Goal: Task Accomplishment & Management: Manage account settings

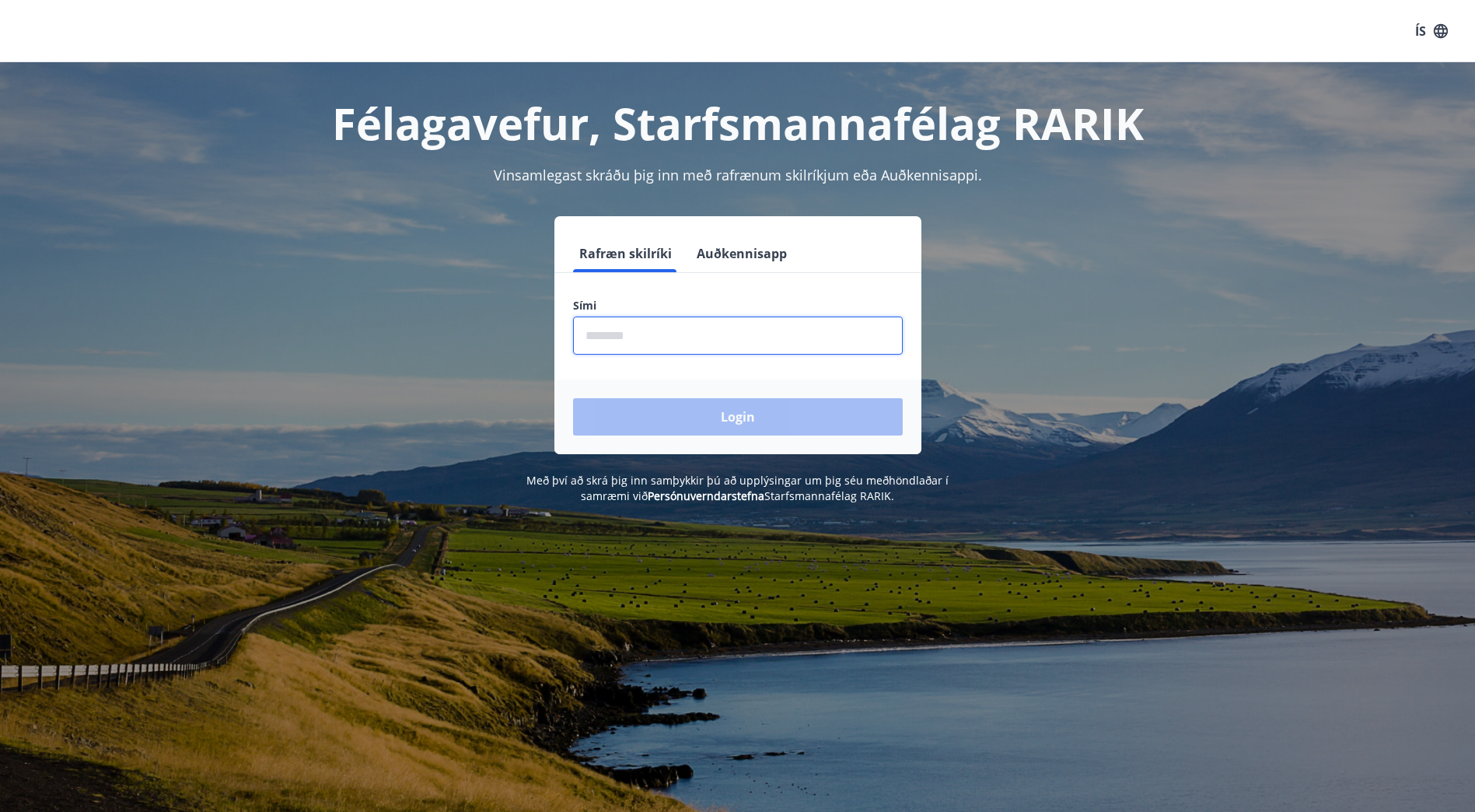
click at [681, 326] on input "phone" at bounding box center [738, 335] width 330 height 38
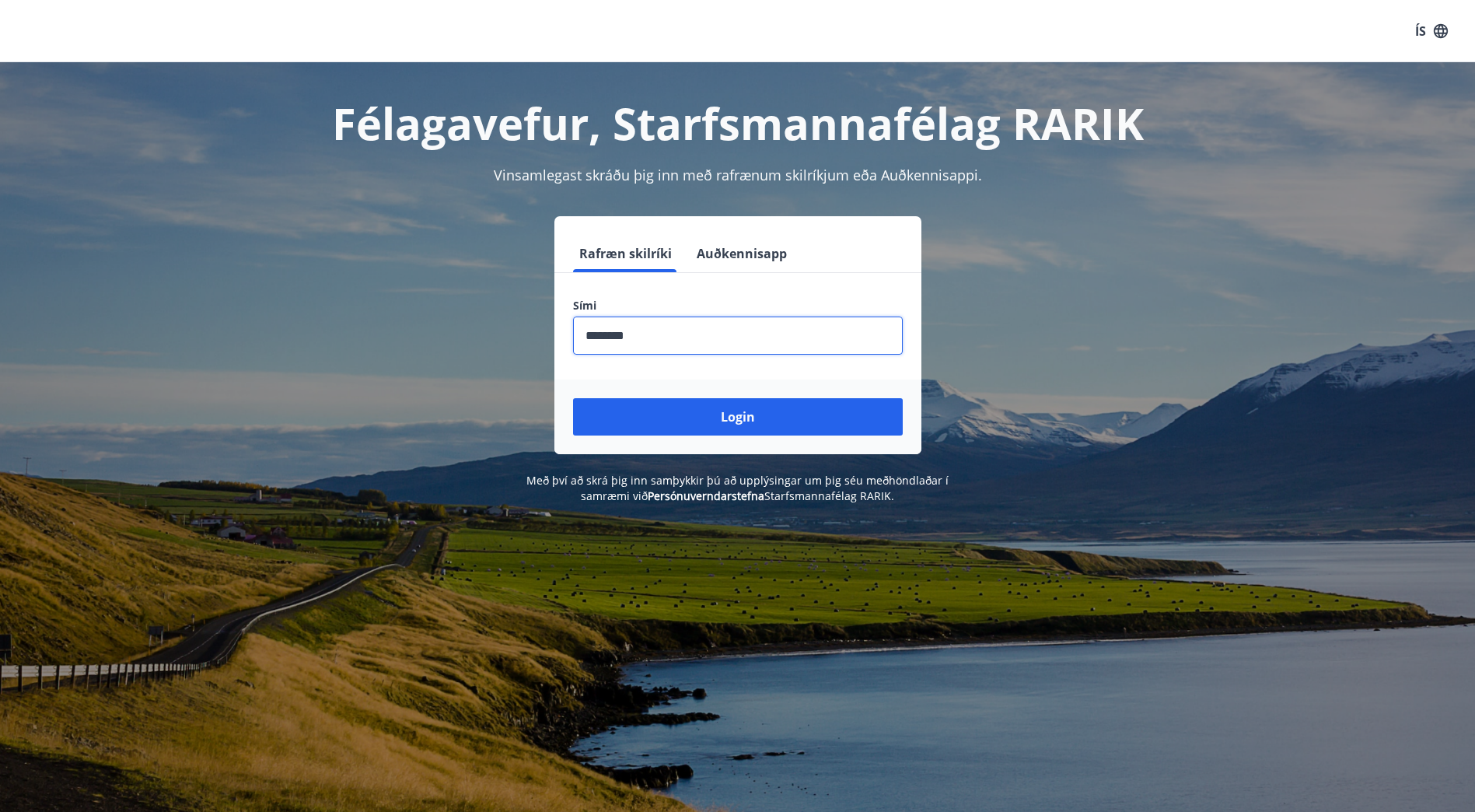
type input "********"
click at [574, 399] on button "Login" at bounding box center [738, 417] width 330 height 37
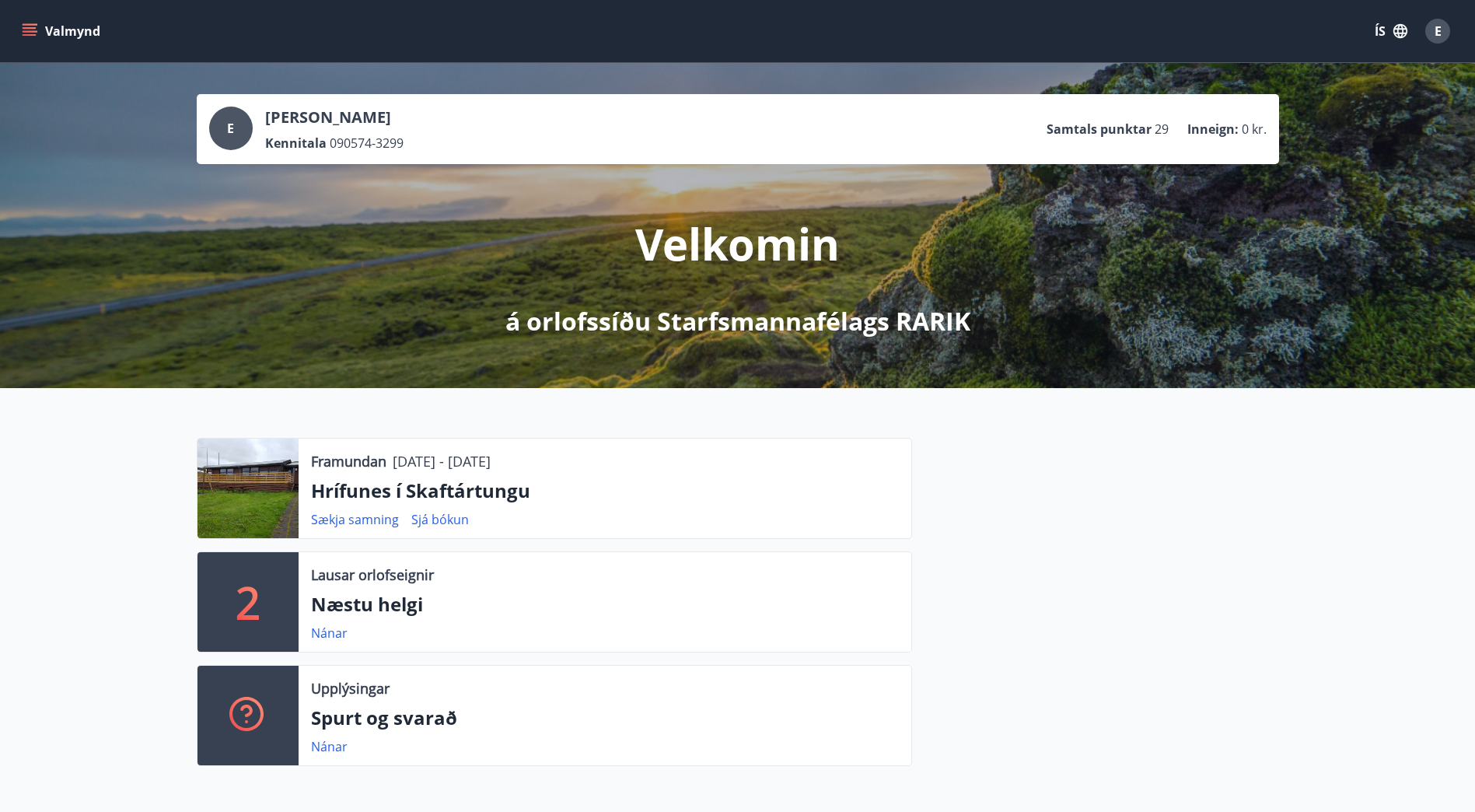
click at [36, 29] on icon "menu" at bounding box center [29, 31] width 16 height 16
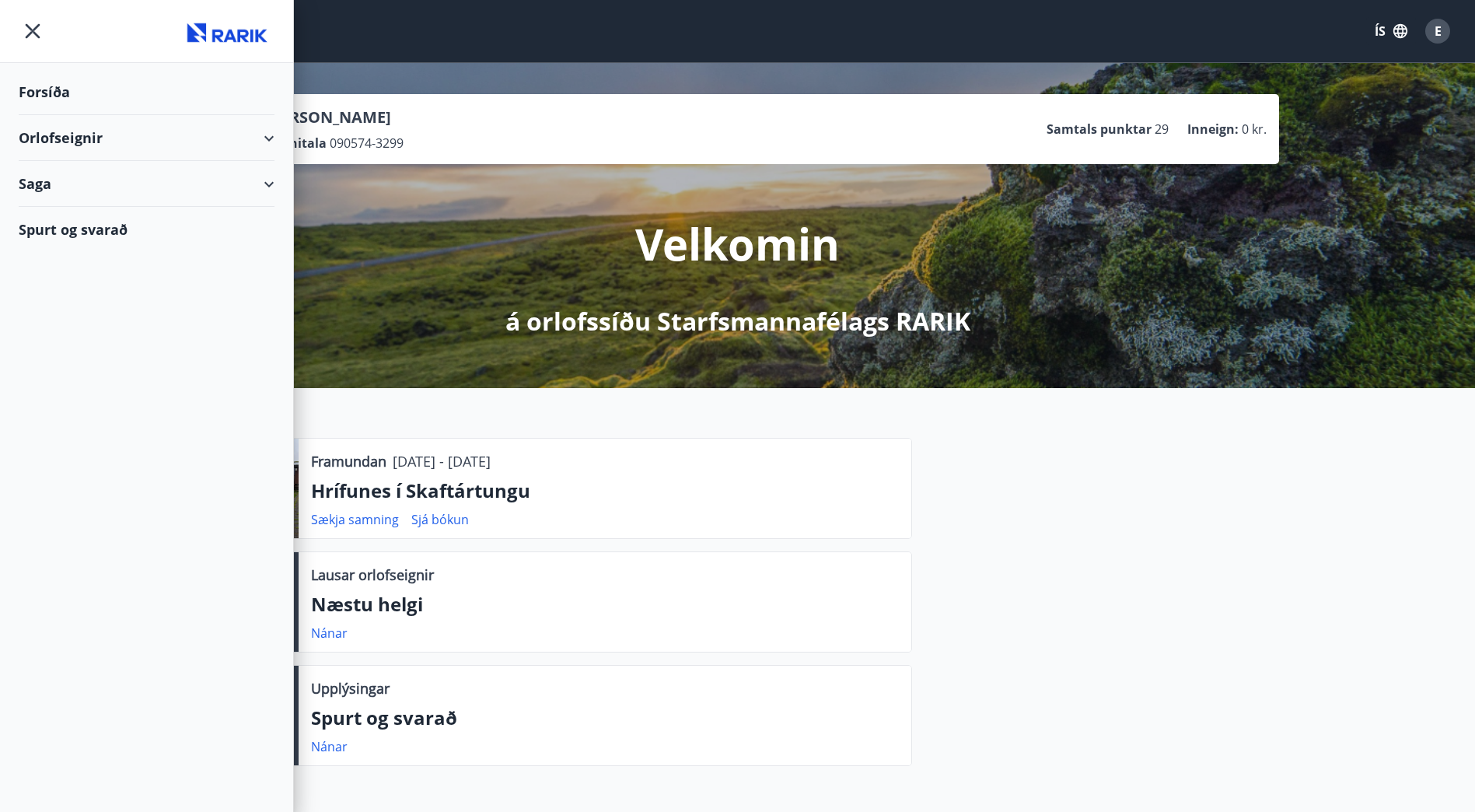
click at [54, 130] on div "Orlofseignir" at bounding box center [146, 138] width 256 height 46
click at [74, 207] on div "Bókunardagatal" at bounding box center [146, 210] width 231 height 33
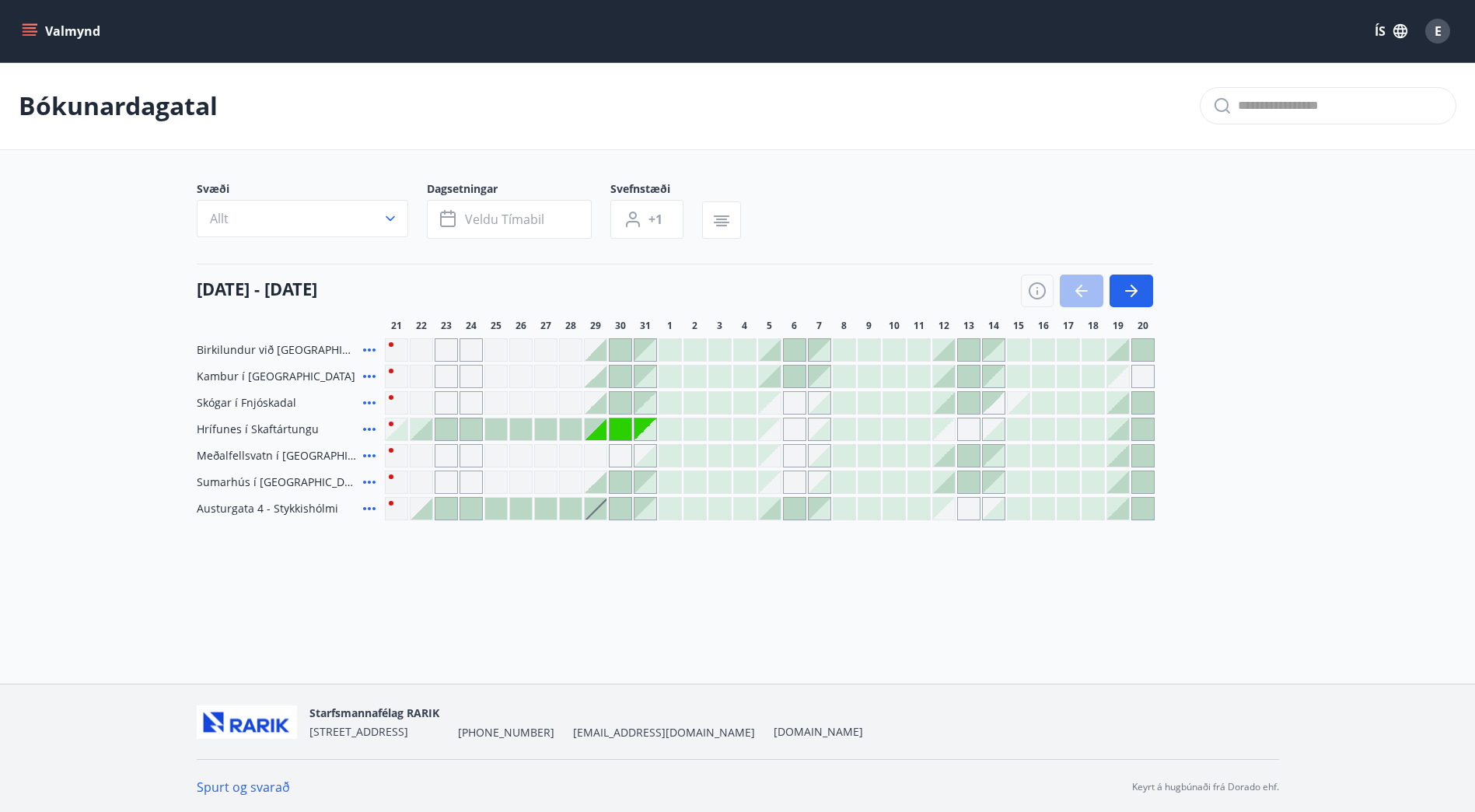
click at [497, 428] on div at bounding box center [495, 428] width 21 height 21
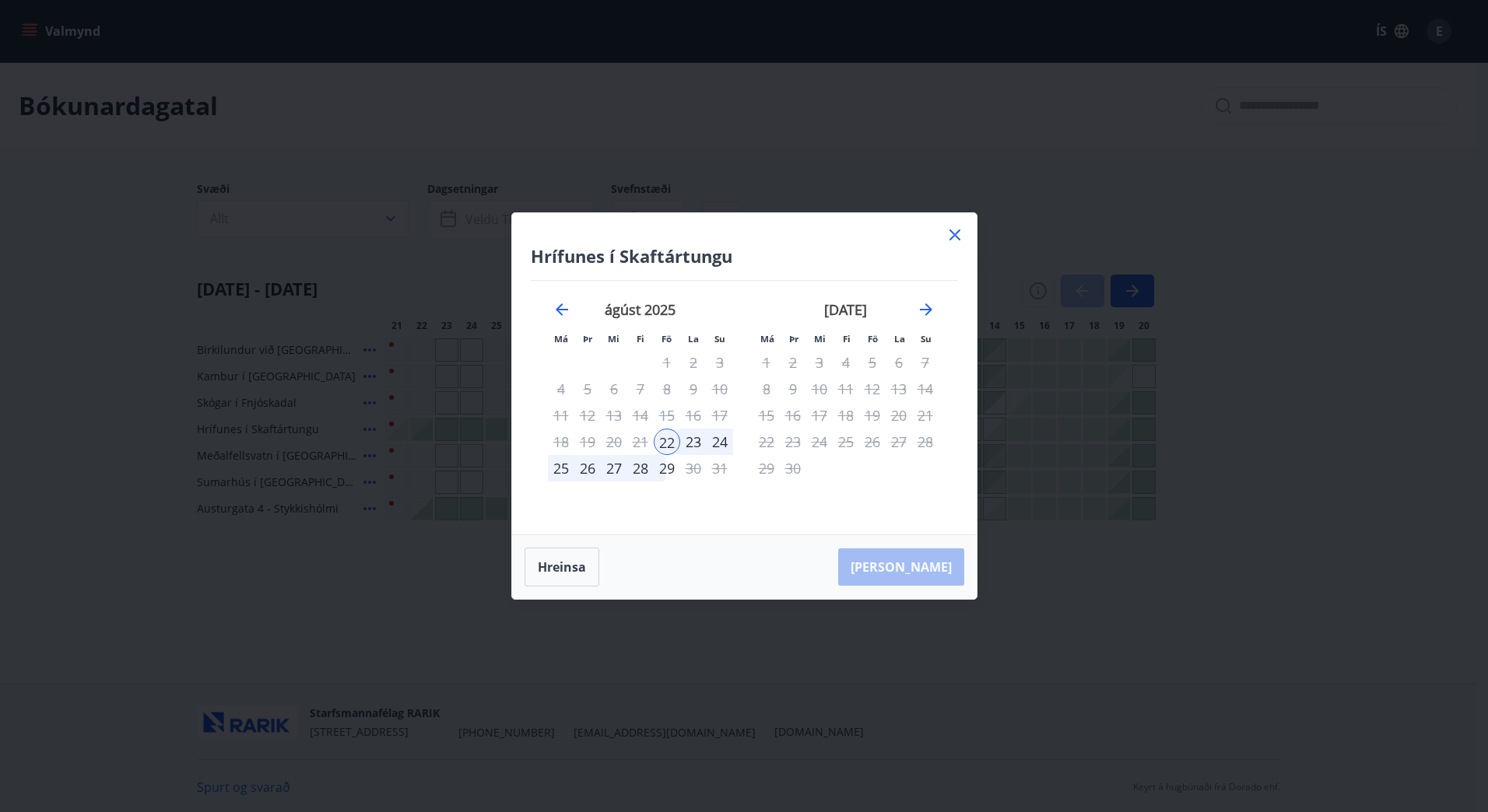
click at [954, 235] on icon at bounding box center [954, 235] width 3 height 3
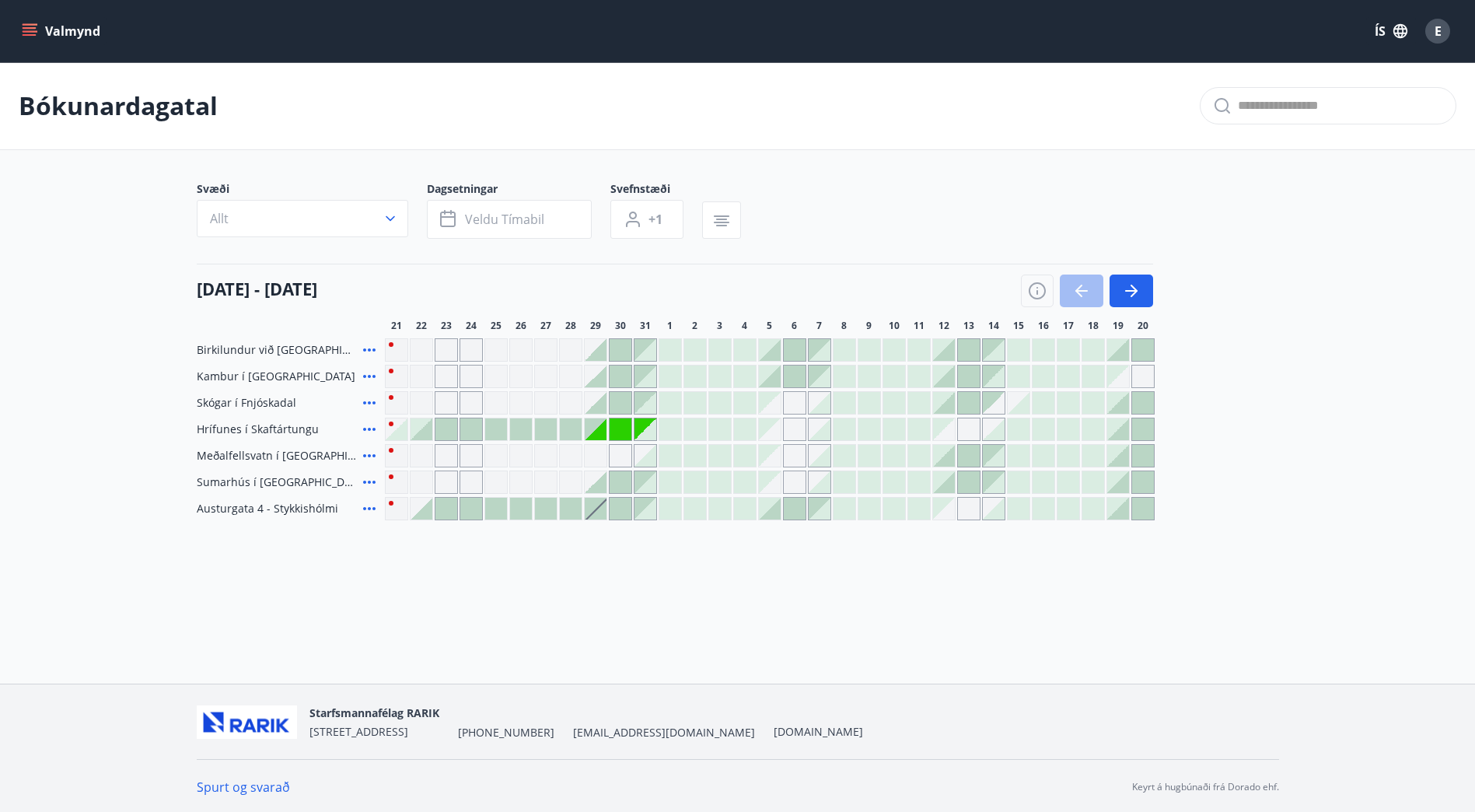
click at [1439, 38] on span "E" at bounding box center [1439, 31] width 7 height 17
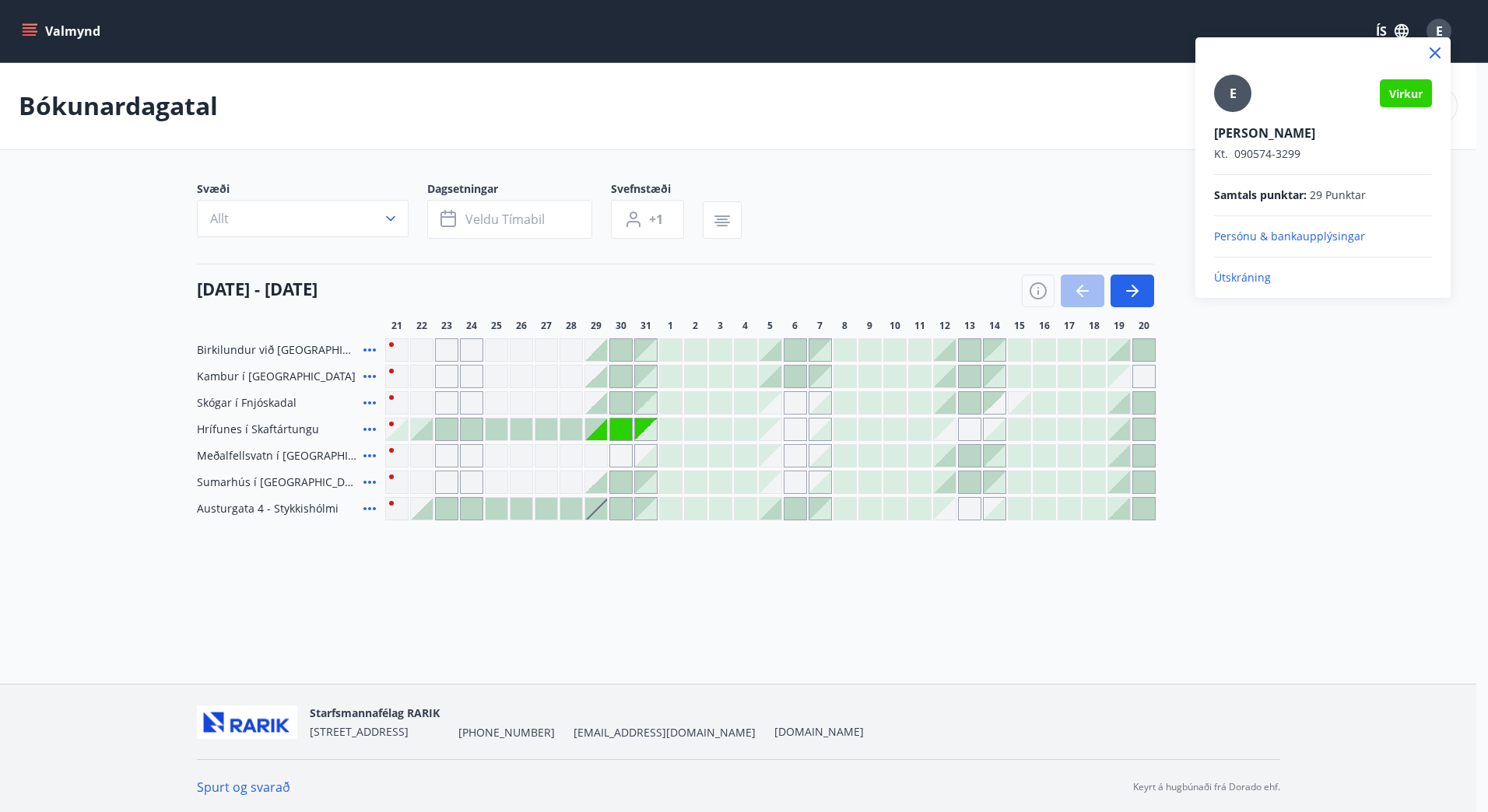
click at [1239, 276] on p "Útskráning" at bounding box center [1323, 277] width 218 height 16
